Goal: Task Accomplishment & Management: Use online tool/utility

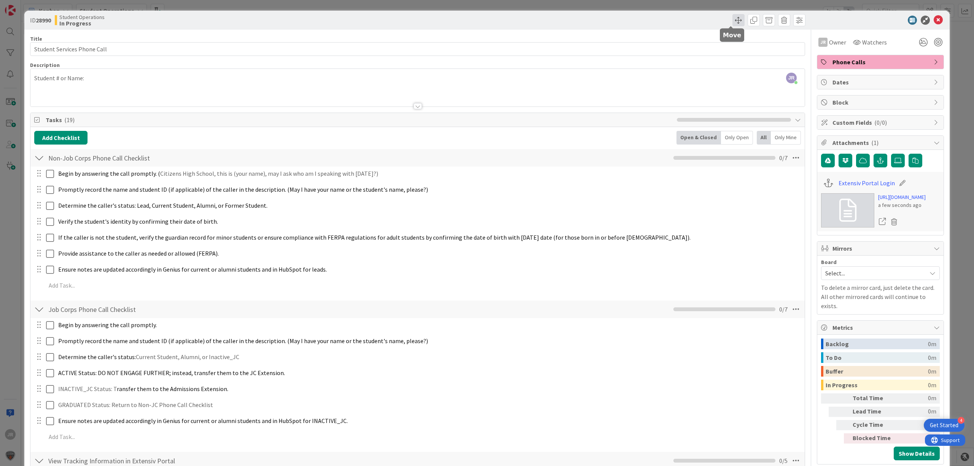
click at [732, 21] on span at bounding box center [738, 20] width 12 height 12
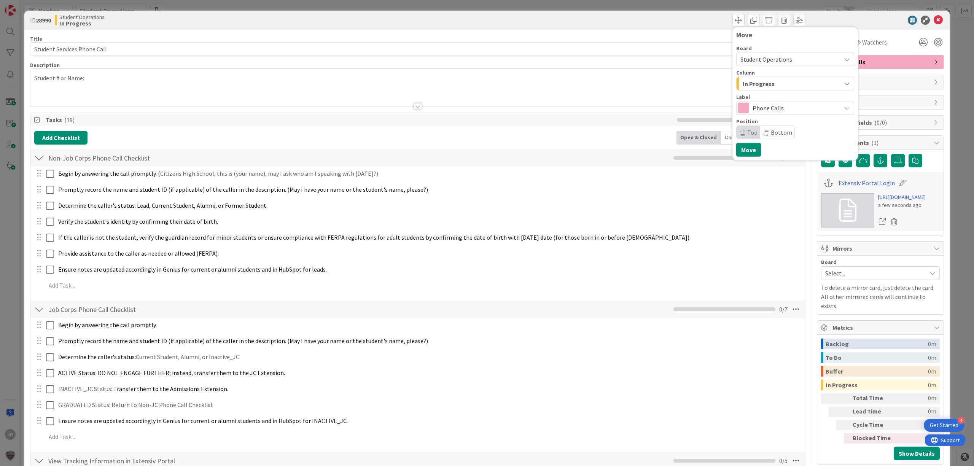
click at [744, 86] on span "In Progress" at bounding box center [758, 84] width 32 height 10
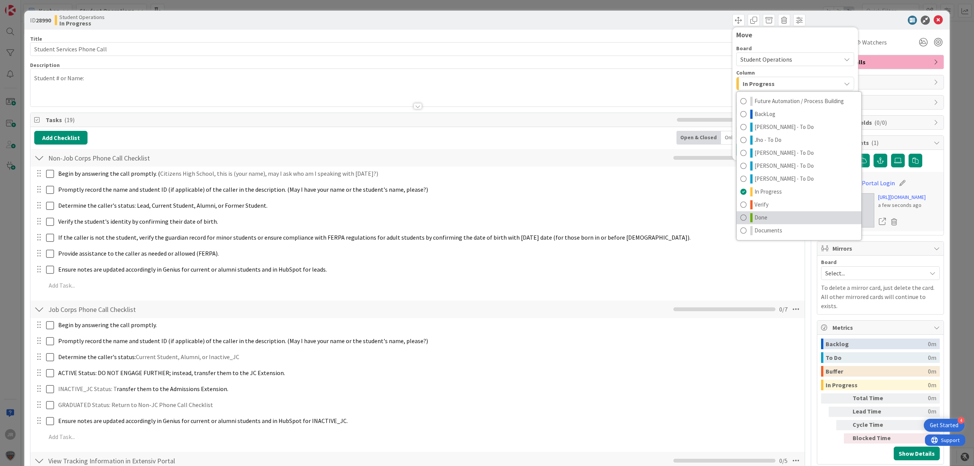
click at [768, 215] on link "Done" at bounding box center [798, 217] width 125 height 13
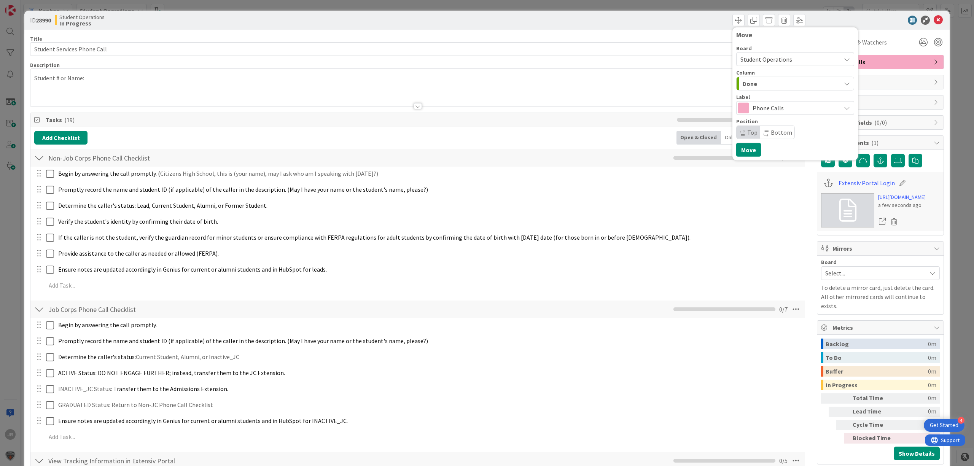
click at [747, 159] on div "Move Board Student Operations Column Done Future Automation / Process Building …" at bounding box center [795, 93] width 126 height 133
click at [746, 155] on button "Move" at bounding box center [748, 150] width 25 height 14
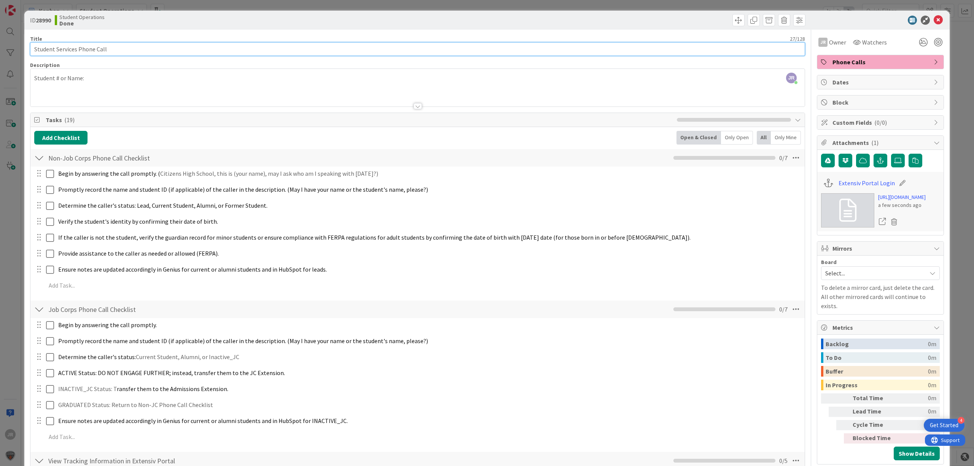
click at [300, 49] on input "Student Services Phone Call" at bounding box center [417, 49] width 775 height 14
type input "Student Services Phone Call - [PERSON_NAME]"
click at [356, 5] on div "ID 28990 Student Operations Done Move Move Title 48 / 128 Student Services Phon…" at bounding box center [487, 233] width 974 height 466
